Goal: Information Seeking & Learning: Learn about a topic

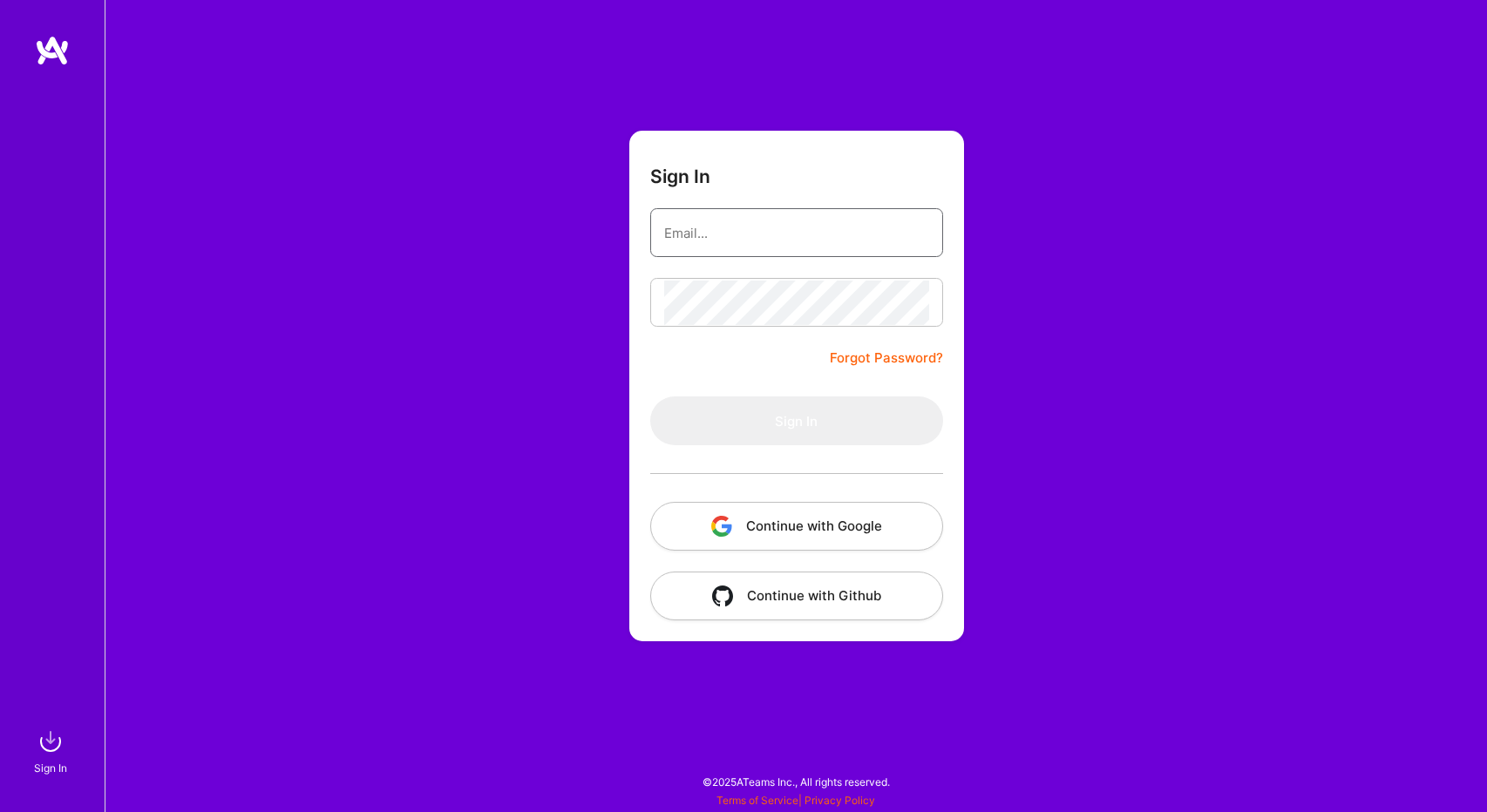
click at [724, 220] on input "email" at bounding box center [796, 233] width 265 height 44
click at [556, 278] on div "Sign In Forgot Password? Sign In Continue with Google Continue with Github" at bounding box center [796, 406] width 1382 height 812
click at [775, 545] on button "Continue with Google" at bounding box center [796, 526] width 293 height 49
click at [819, 531] on button "Continue with Google" at bounding box center [796, 526] width 293 height 49
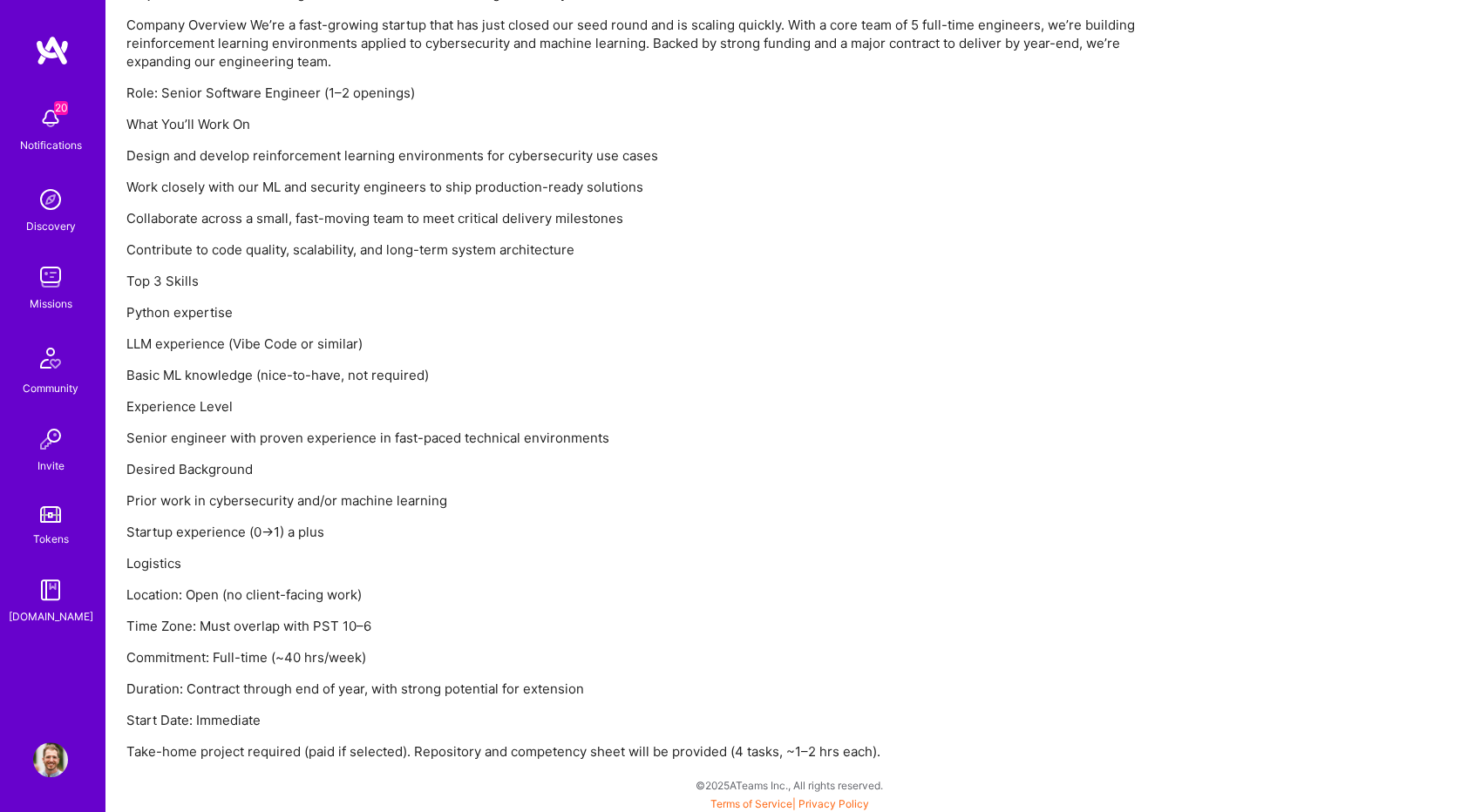
scroll to position [1305, 0]
drag, startPoint x: 194, startPoint y: 374, endPoint x: 435, endPoint y: 361, distance: 241.4
click at [435, 361] on div "Project: Senior Software Engineer – Reinforcement Learning & Security Company O…" at bounding box center [649, 369] width 1046 height 776
drag, startPoint x: 155, startPoint y: 400, endPoint x: 244, endPoint y: 398, distance: 89.0
click at [244, 398] on p "Experience Level" at bounding box center [649, 404] width 1046 height 18
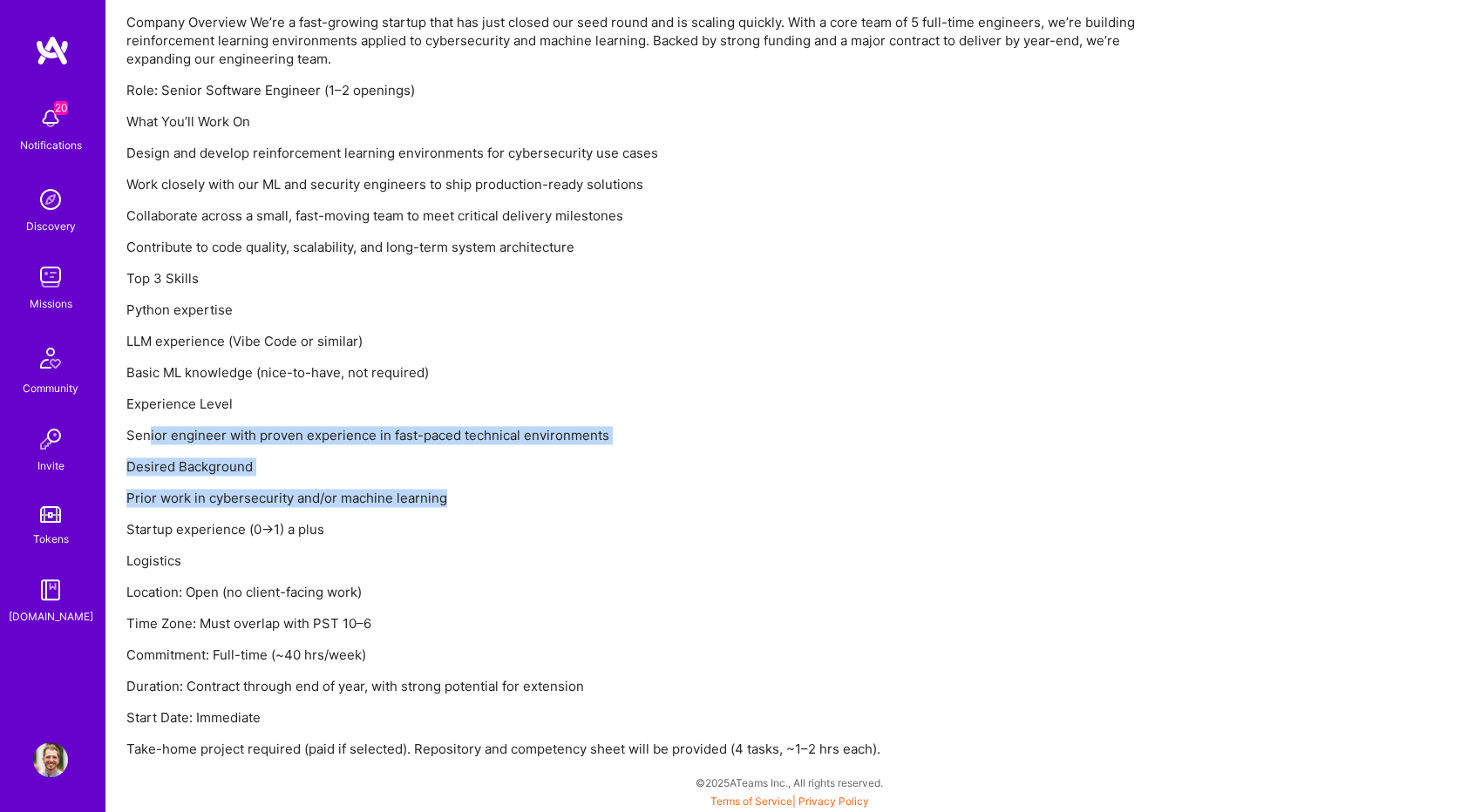
drag, startPoint x: 151, startPoint y: 428, endPoint x: 457, endPoint y: 482, distance: 310.7
click at [457, 482] on div "Project: Senior Software Engineer – Reinforcement Learning & Security Company O…" at bounding box center [649, 369] width 1046 height 776
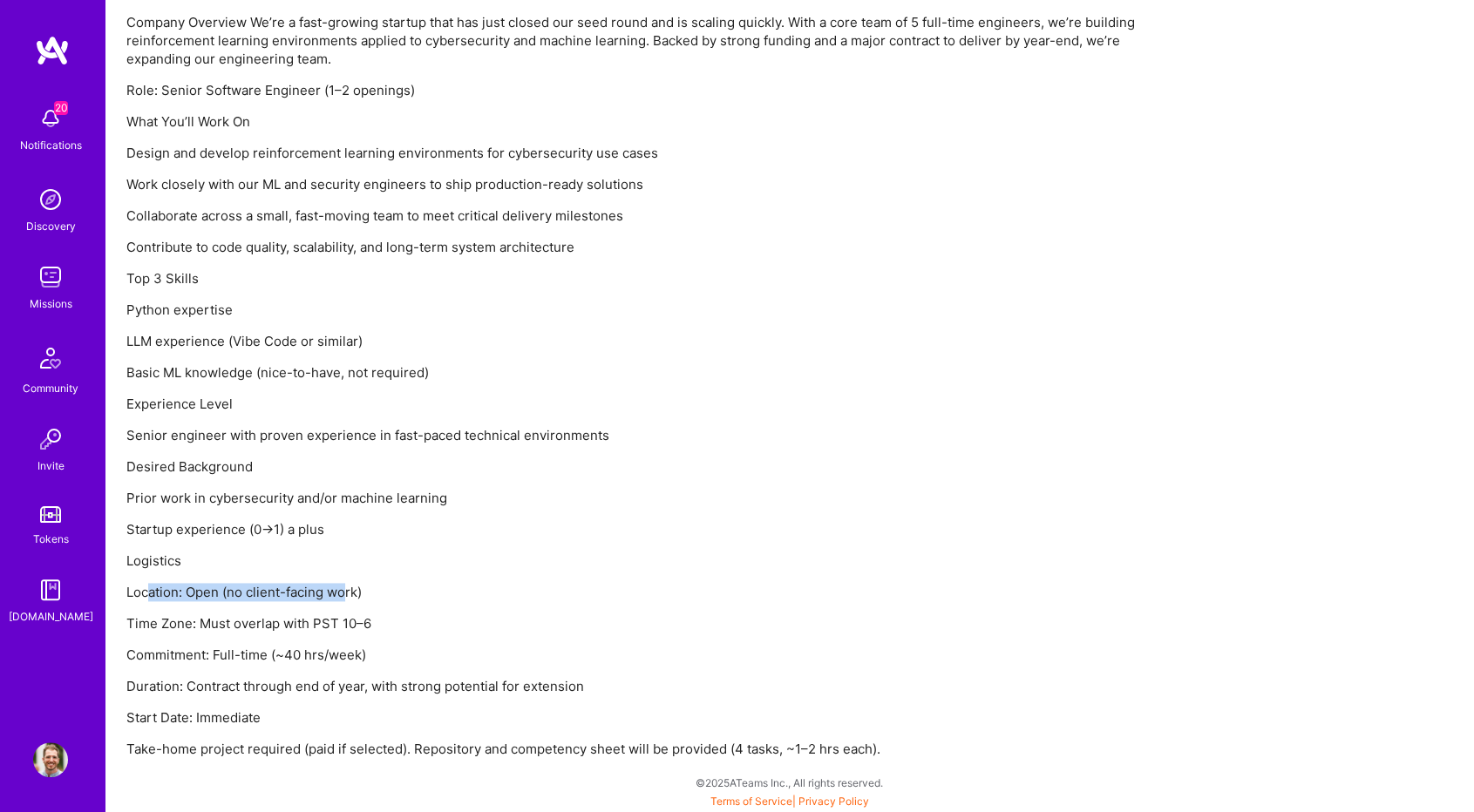
drag, startPoint x: 148, startPoint y: 592, endPoint x: 342, endPoint y: 576, distance: 194.7
click at [342, 576] on div "Project: Senior Software Engineer – Reinforcement Learning & Security Company O…" at bounding box center [649, 369] width 1046 height 776
drag, startPoint x: 180, startPoint y: 628, endPoint x: 366, endPoint y: 614, distance: 186.5
click at [366, 614] on p "Time Zone: Must overlap with PST 10–6" at bounding box center [649, 623] width 1046 height 18
drag, startPoint x: 166, startPoint y: 656, endPoint x: 326, endPoint y: 632, distance: 161.8
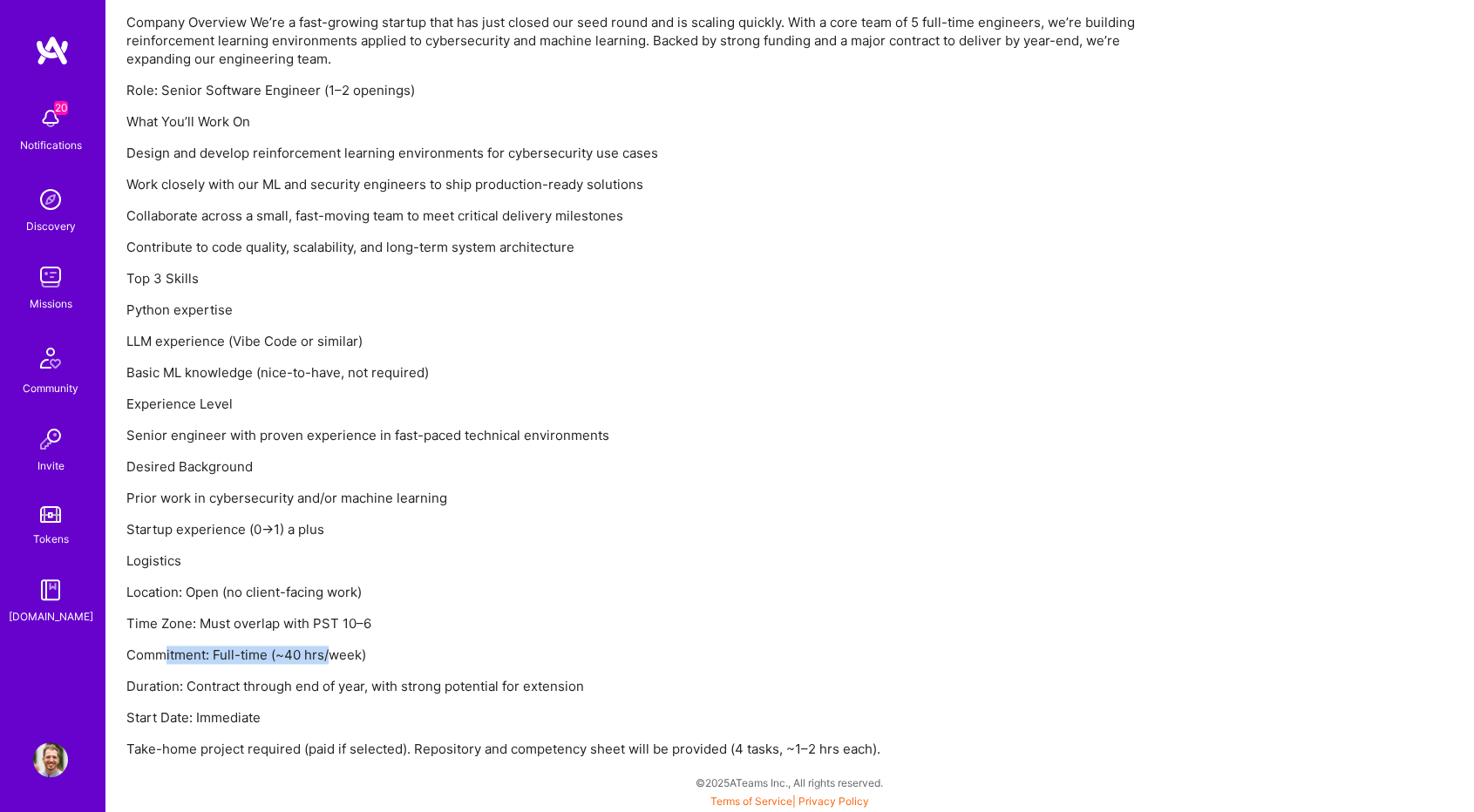
click at [326, 632] on div "Project: Senior Software Engineer – Reinforcement Learning & Security Company O…" at bounding box center [649, 369] width 1046 height 776
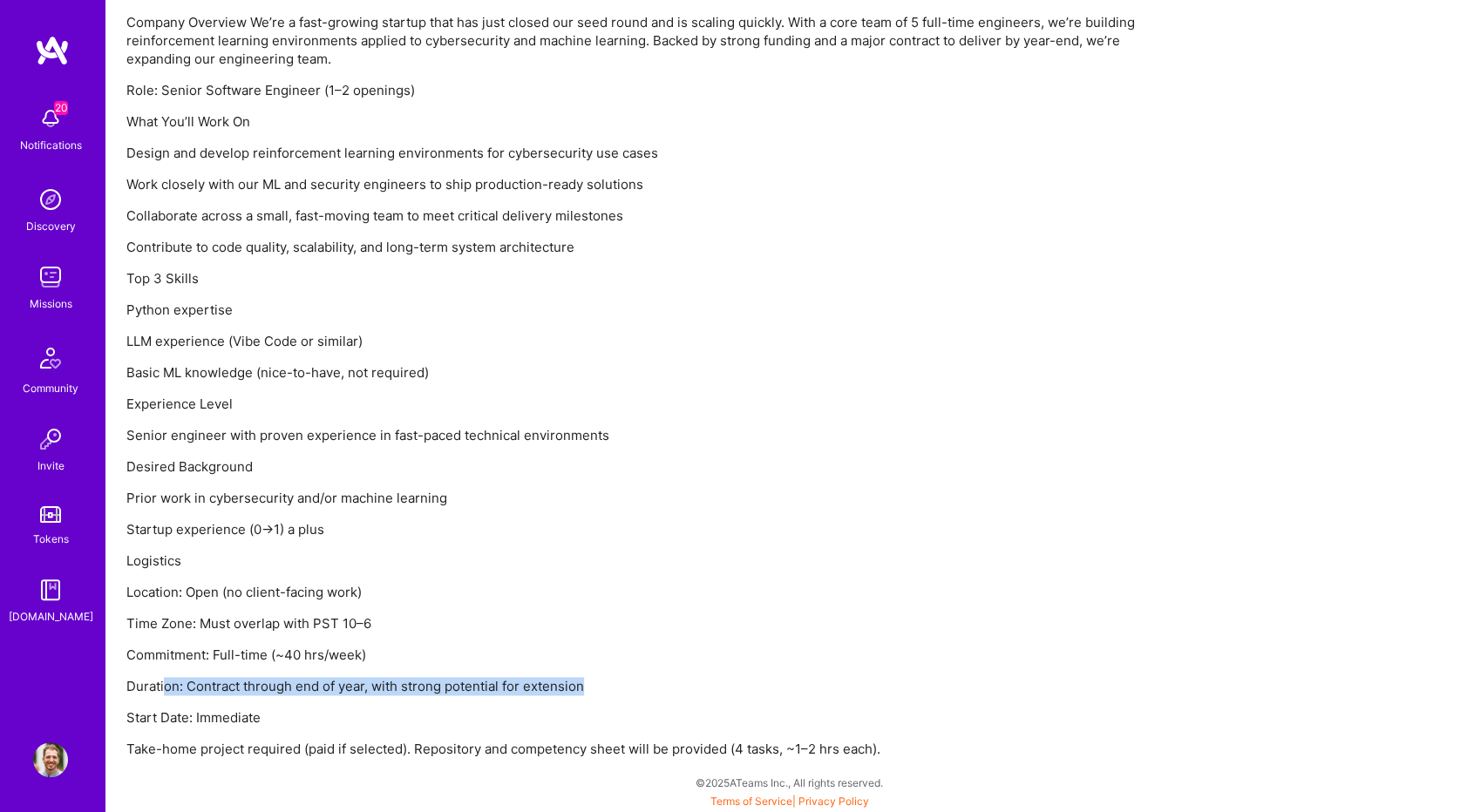
drag, startPoint x: 164, startPoint y: 686, endPoint x: 595, endPoint y: 677, distance: 431.1
click at [595, 677] on p "Duration: Contract through end of year, with strong potential for extension" at bounding box center [649, 686] width 1046 height 18
drag, startPoint x: 155, startPoint y: 722, endPoint x: 220, endPoint y: 725, distance: 65.1
click at [233, 716] on p "Start Date: Immediate" at bounding box center [649, 718] width 1046 height 18
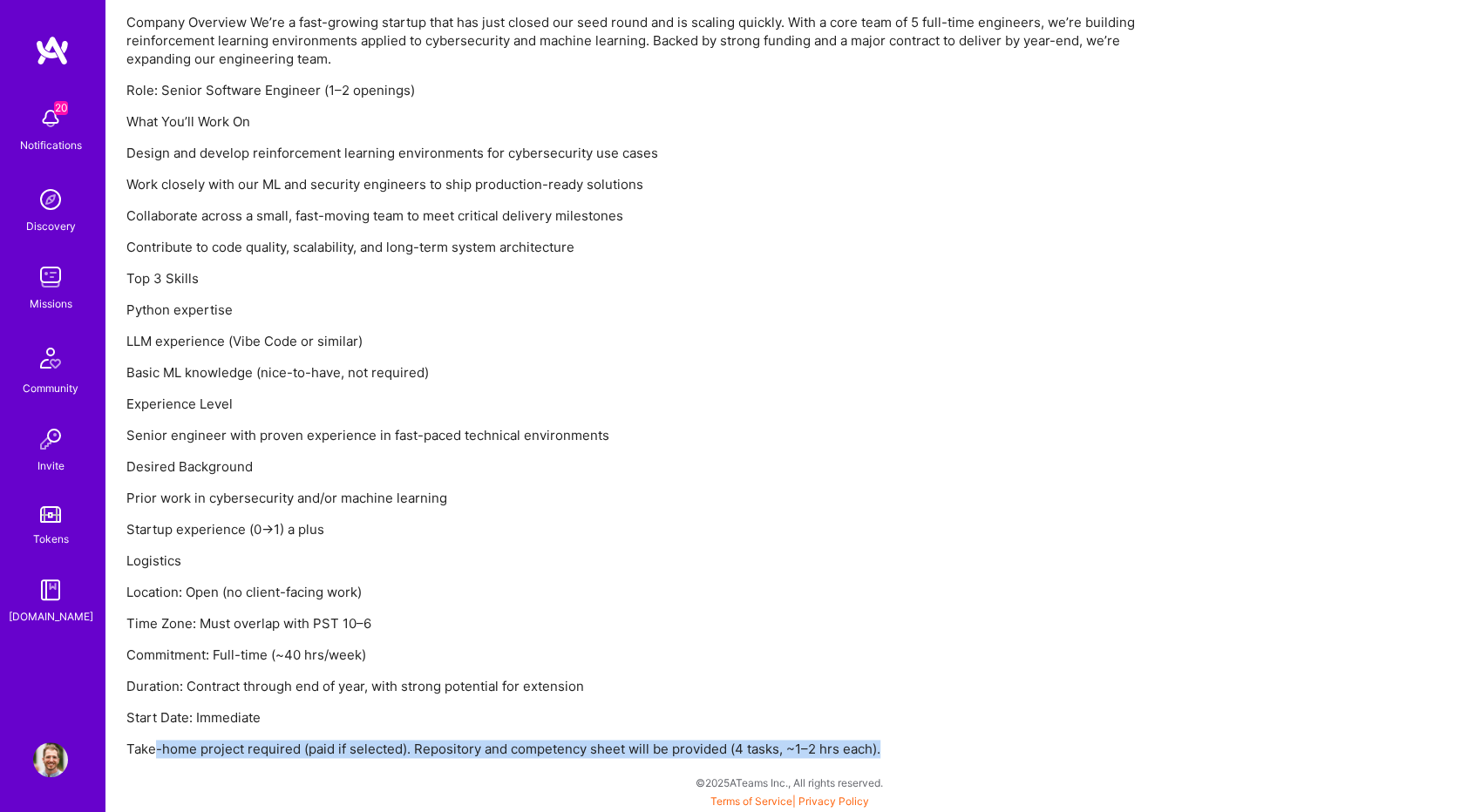
drag, startPoint x: 153, startPoint y: 755, endPoint x: 889, endPoint y: 738, distance: 736.2
click at [889, 740] on p "Take-home project required (paid if selected). Repository and competency sheet …" at bounding box center [649, 749] width 1046 height 18
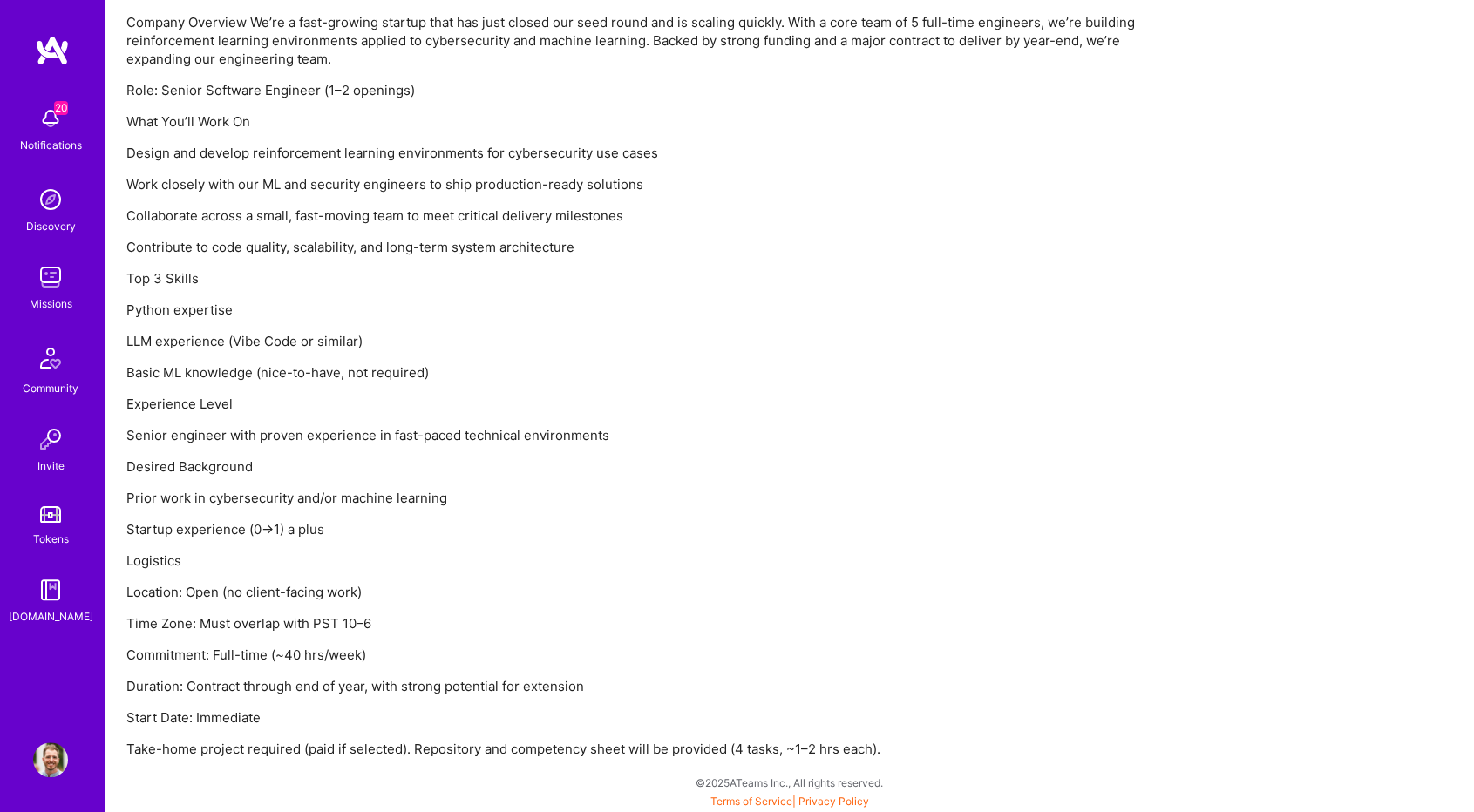
click at [570, 679] on p "Duration: Contract through end of year, with strong potential for extension" at bounding box center [649, 686] width 1046 height 18
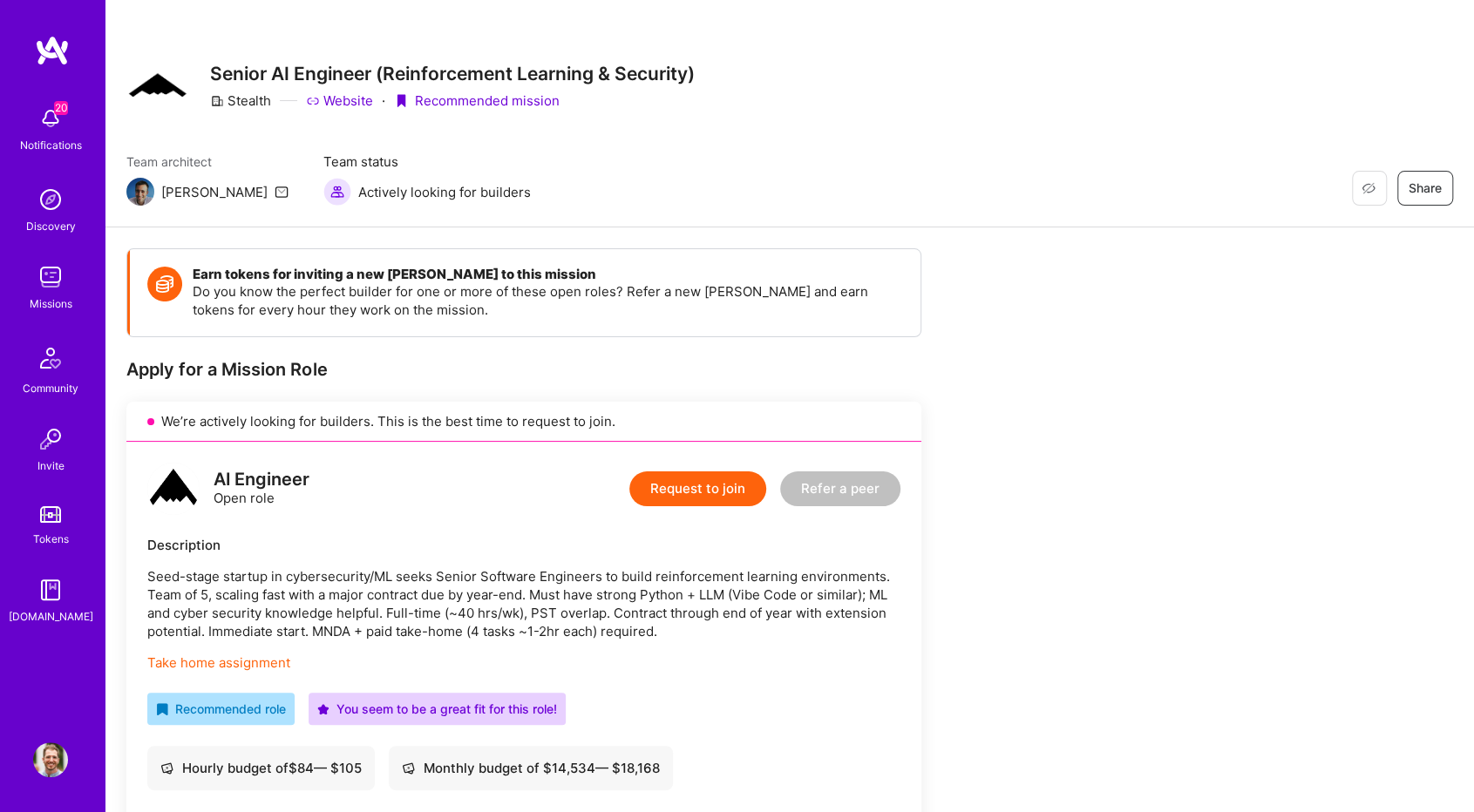
scroll to position [0, 0]
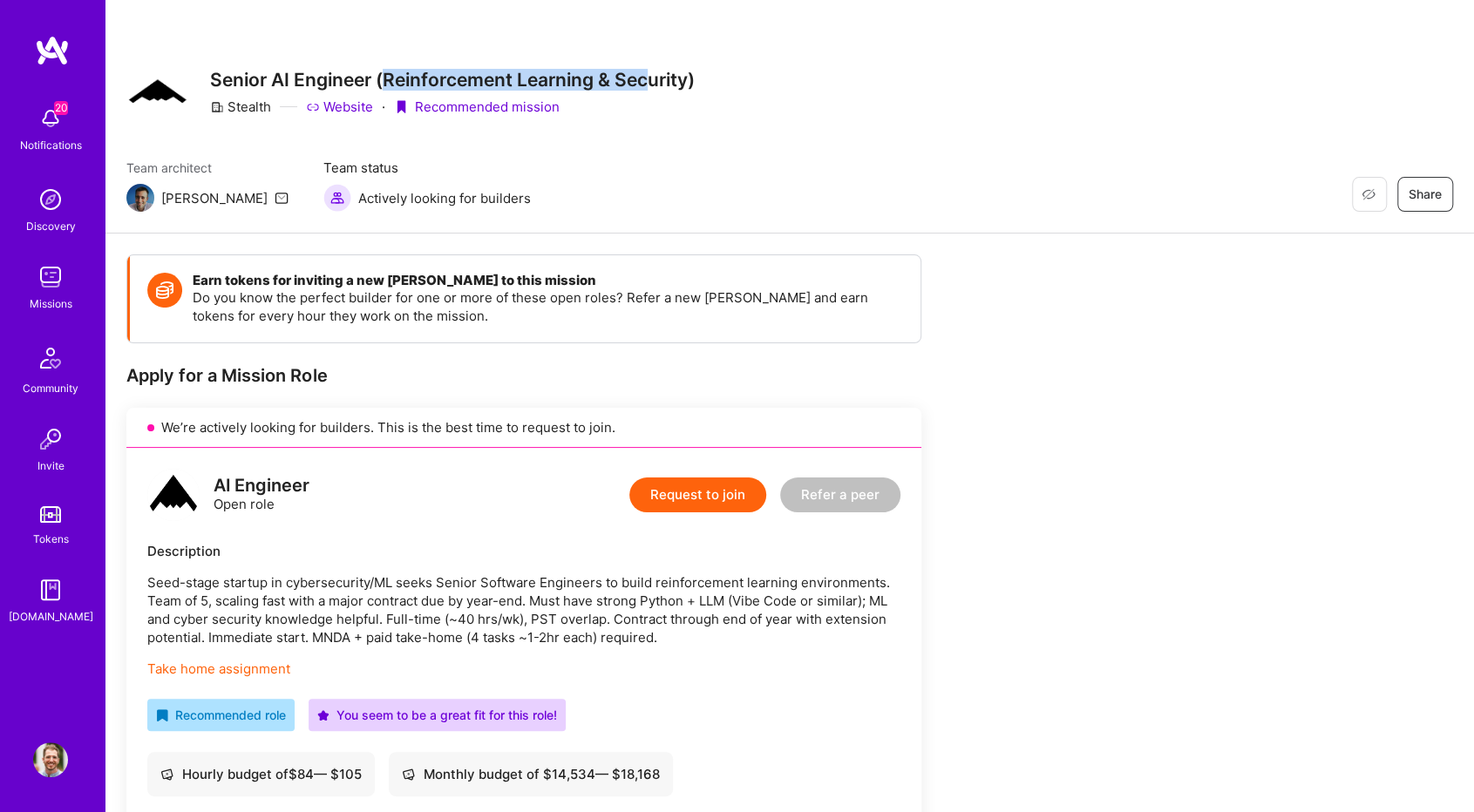
drag, startPoint x: 389, startPoint y: 70, endPoint x: 654, endPoint y: 69, distance: 265.0
click at [652, 70] on h3 "Senior AI Engineer (Reinforcement Learning & Security)" at bounding box center [452, 80] width 484 height 22
click at [682, 107] on div "Stealth Website · Recommended mission" at bounding box center [452, 107] width 484 height 18
